Goal: Task Accomplishment & Management: Manage account settings

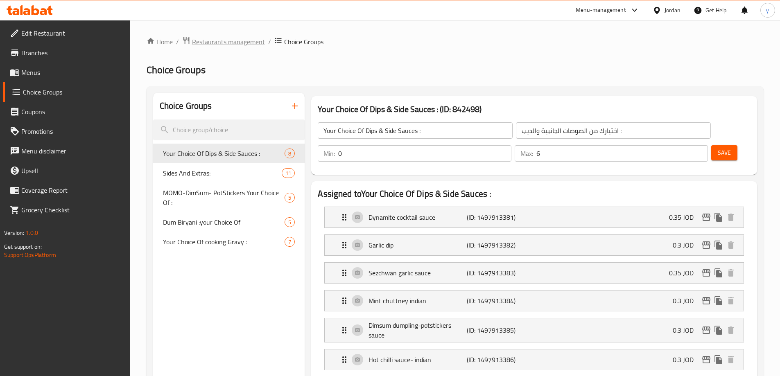
click at [222, 43] on span "Restaurants management" at bounding box center [228, 42] width 73 height 10
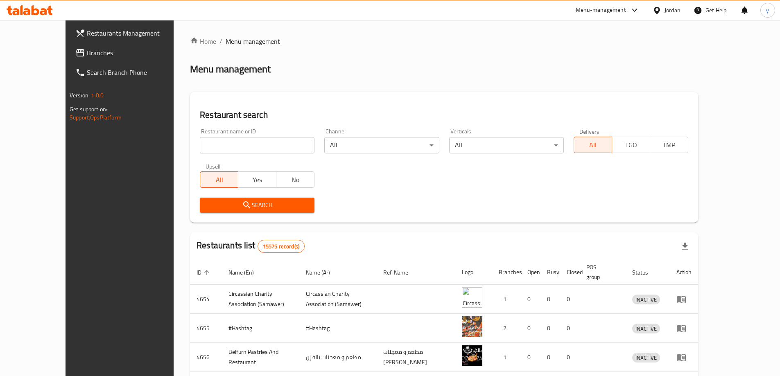
click at [87, 54] on span "Branches" at bounding box center [138, 53] width 102 height 10
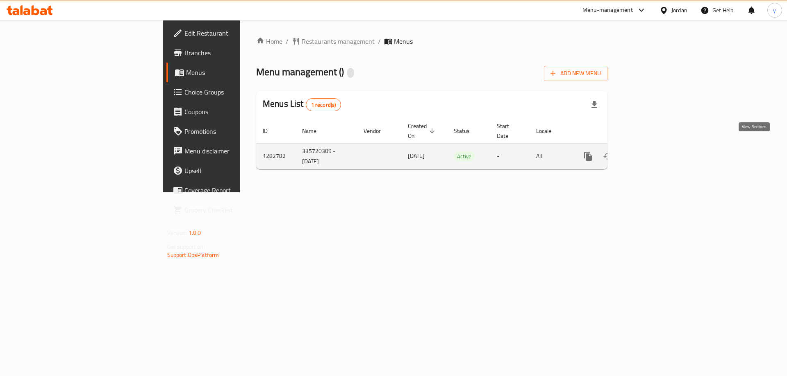
click at [651, 153] on icon "enhanced table" at bounding box center [646, 156] width 7 height 7
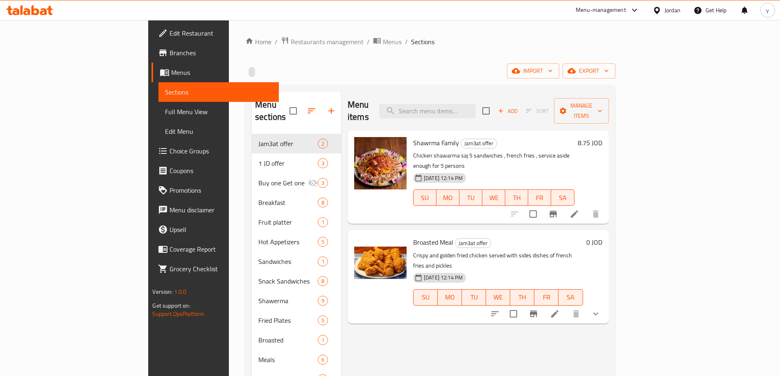
click at [170, 150] on span "Choice Groups" at bounding box center [221, 151] width 102 height 10
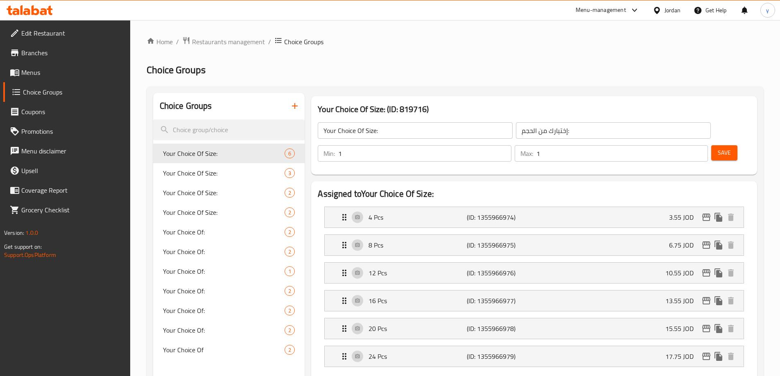
click at [39, 74] on span "Menus" at bounding box center [72, 73] width 102 height 10
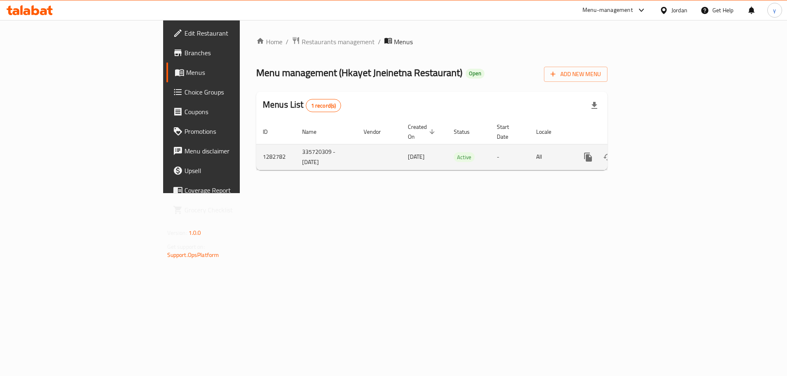
click at [652, 152] on icon "enhanced table" at bounding box center [647, 157] width 10 height 10
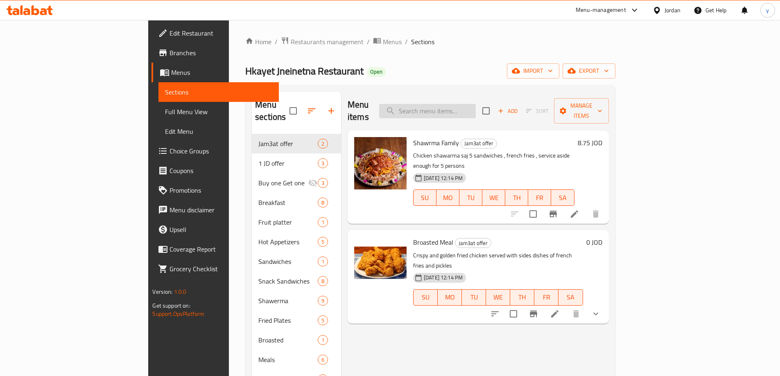
click at [474, 108] on input "search" at bounding box center [427, 111] width 97 height 14
paste input "Shawrma Family"
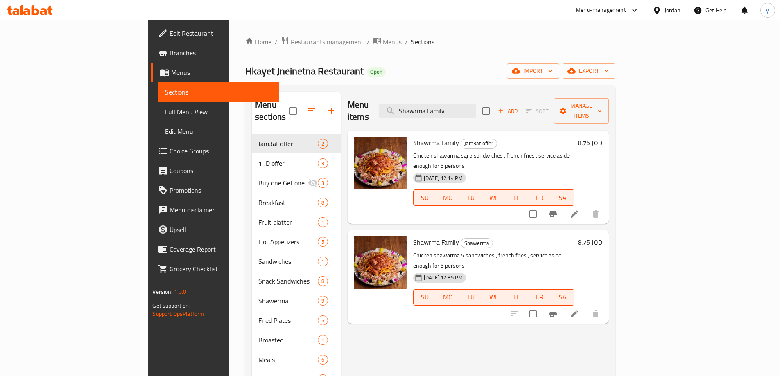
type input "Shawrma Family"
click at [580, 209] on icon at bounding box center [575, 214] width 10 height 10
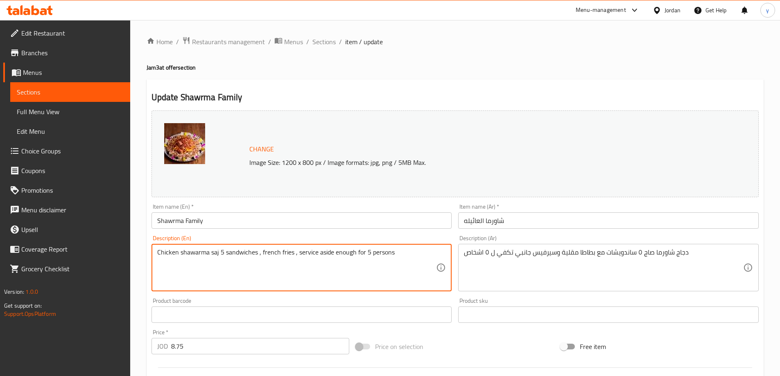
drag, startPoint x: 298, startPoint y: 253, endPoint x: 397, endPoint y: 251, distance: 98.7
click at [430, 134] on div "Change Image Size: 1200 x 800 px / Image formats: jpg, png / 5MB Max." at bounding box center [456, 154] width 608 height 87
